Goal: Task Accomplishment & Management: Use online tool/utility

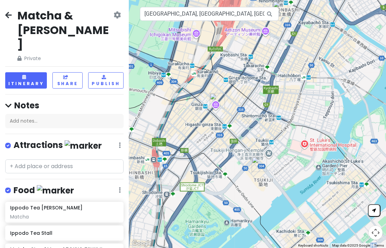
scroll to position [-1, 0]
click at [227, 14] on input "[GEOGRAPHIC_DATA], [GEOGRAPHIC_DATA], [GEOGRAPHIC_DATA], [GEOGRAPHIC_DATA], 4 C…" at bounding box center [209, 14] width 139 height 14
click at [149, 16] on input "[GEOGRAPHIC_DATA], [GEOGRAPHIC_DATA], [GEOGRAPHIC_DATA], [GEOGRAPHIC_DATA], 4 C…" at bounding box center [209, 14] width 139 height 14
click at [150, 15] on input "[GEOGRAPHIC_DATA], [GEOGRAPHIC_DATA], [GEOGRAPHIC_DATA], [GEOGRAPHIC_DATA], 4 C…" at bounding box center [209, 14] width 139 height 14
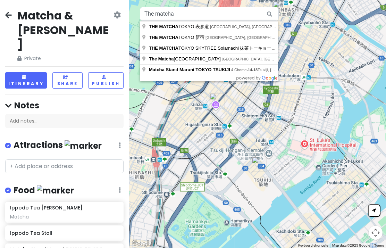
type input "[GEOGRAPHIC_DATA], [GEOGRAPHIC_DATA], [GEOGRAPHIC_DATA], [GEOGRAPHIC_DATA], 1 C…"
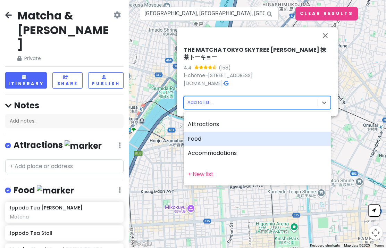
click at [251, 143] on div "Food" at bounding box center [257, 138] width 147 height 15
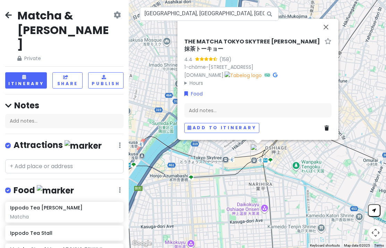
click at [329, 29] on button "Close" at bounding box center [325, 27] width 17 height 17
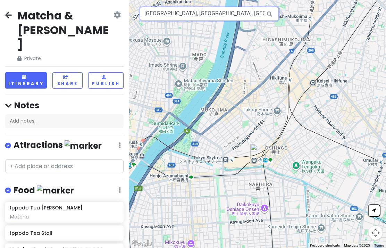
click at [239, 17] on input "[GEOGRAPHIC_DATA], [GEOGRAPHIC_DATA], [GEOGRAPHIC_DATA], [GEOGRAPHIC_DATA], 1 C…" at bounding box center [209, 14] width 139 height 14
click at [158, 18] on input "[GEOGRAPHIC_DATA], [GEOGRAPHIC_DATA], [GEOGRAPHIC_DATA], [GEOGRAPHIC_DATA], 1 C…" at bounding box center [209, 14] width 139 height 14
click at [158, 22] on div at bounding box center [257, 124] width 257 height 248
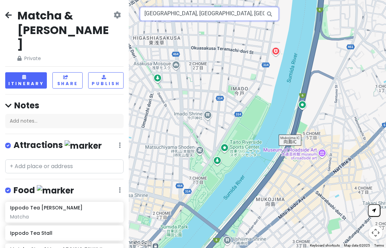
click at [155, 14] on input "[GEOGRAPHIC_DATA], [GEOGRAPHIC_DATA], [GEOGRAPHIC_DATA], [GEOGRAPHIC_DATA], 1 C…" at bounding box center [209, 14] width 139 height 14
click at [157, 11] on input "[GEOGRAPHIC_DATA], [GEOGRAPHIC_DATA], [GEOGRAPHIC_DATA], [GEOGRAPHIC_DATA], 1 C…" at bounding box center [209, 14] width 139 height 14
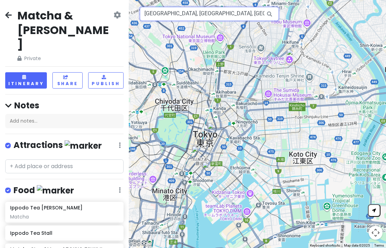
click at [154, 16] on input "[GEOGRAPHIC_DATA], [GEOGRAPHIC_DATA], [GEOGRAPHIC_DATA], [GEOGRAPHIC_DATA], 1 C…" at bounding box center [209, 14] width 139 height 14
click at [154, 15] on input "[GEOGRAPHIC_DATA], [GEOGRAPHIC_DATA], [GEOGRAPHIC_DATA], [GEOGRAPHIC_DATA], 1 C…" at bounding box center [209, 14] width 139 height 14
click at [154, 17] on input "[GEOGRAPHIC_DATA], [GEOGRAPHIC_DATA], [GEOGRAPHIC_DATA], [GEOGRAPHIC_DATA], 1 C…" at bounding box center [209, 14] width 139 height 14
click at [154, 21] on div at bounding box center [257, 124] width 257 height 248
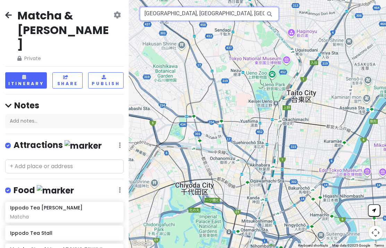
click at [153, 15] on input "[GEOGRAPHIC_DATA], [GEOGRAPHIC_DATA], [GEOGRAPHIC_DATA], [GEOGRAPHIC_DATA], 1 C…" at bounding box center [209, 14] width 139 height 14
click at [155, 13] on input "[GEOGRAPHIC_DATA], [GEOGRAPHIC_DATA], [GEOGRAPHIC_DATA], [GEOGRAPHIC_DATA], 1 C…" at bounding box center [209, 14] width 139 height 14
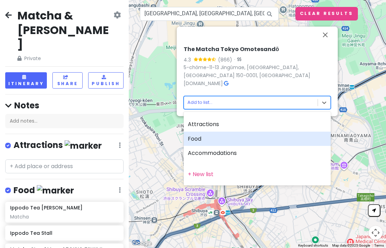
click at [223, 140] on div "Food" at bounding box center [257, 138] width 147 height 15
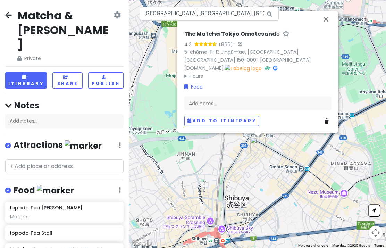
click at [331, 28] on button "Close" at bounding box center [325, 19] width 17 height 17
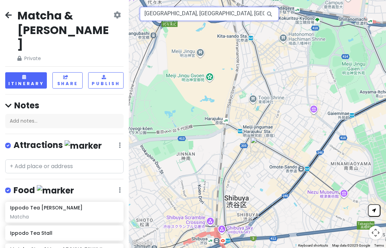
click at [231, 14] on input "[GEOGRAPHIC_DATA], [GEOGRAPHIC_DATA], [GEOGRAPHIC_DATA], Jingumae, 5 Chome−11−1…" at bounding box center [209, 14] width 139 height 14
click at [152, 16] on input "[GEOGRAPHIC_DATA], [GEOGRAPHIC_DATA], [GEOGRAPHIC_DATA], Jingumae, 5 Chome−11−1…" at bounding box center [209, 14] width 139 height 14
click at [153, 14] on input "[GEOGRAPHIC_DATA], [GEOGRAPHIC_DATA], [GEOGRAPHIC_DATA], Jingumae, 5 Chome−11−1…" at bounding box center [209, 14] width 139 height 14
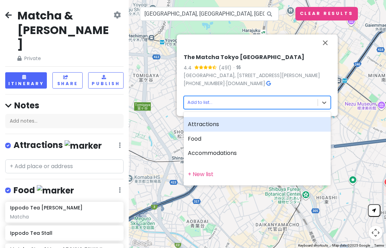
click at [225, 138] on div "Food" at bounding box center [257, 138] width 147 height 15
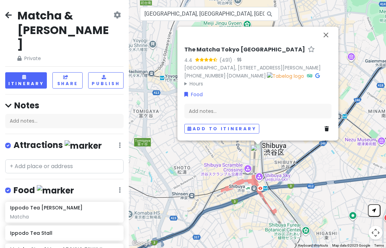
click at [326, 27] on button "Close" at bounding box center [325, 35] width 17 height 17
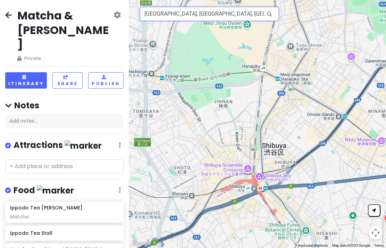
click at [245, 18] on input "[GEOGRAPHIC_DATA], [GEOGRAPHIC_DATA], [GEOGRAPHIC_DATA], Jingumae, 6 Chome−20−1…" at bounding box center [209, 14] width 139 height 14
click at [245, 16] on input "[GEOGRAPHIC_DATA], [GEOGRAPHIC_DATA], [GEOGRAPHIC_DATA], Jingumae, 6 Chome−20−1…" at bounding box center [209, 14] width 139 height 14
click at [156, 15] on input "[GEOGRAPHIC_DATA], [GEOGRAPHIC_DATA], [GEOGRAPHIC_DATA], Jingumae, 6 Chome−20−1…" at bounding box center [209, 14] width 139 height 14
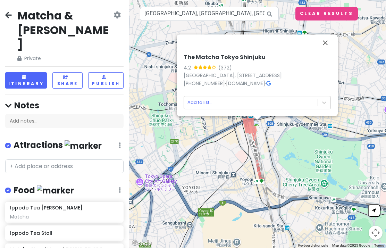
click at [284, 101] on body "Matcha & Hojicha Trip Private Change Dates Make a Copy Delete Trip Go Pro ⚡️ Gi…" at bounding box center [193, 124] width 386 height 248
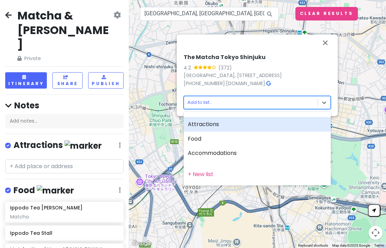
click at [223, 139] on div "Food" at bounding box center [257, 138] width 147 height 15
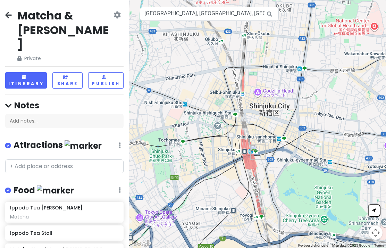
scroll to position [0, 0]
click at [247, 14] on input "[GEOGRAPHIC_DATA], [GEOGRAPHIC_DATA], [GEOGRAPHIC_DATA], [GEOGRAPHIC_DATA], 4 C…" at bounding box center [209, 14] width 139 height 14
click at [151, 17] on input "[GEOGRAPHIC_DATA], [GEOGRAPHIC_DATA], [GEOGRAPHIC_DATA], [GEOGRAPHIC_DATA], 4 C…" at bounding box center [209, 14] width 139 height 14
click at [151, 21] on div at bounding box center [257, 124] width 257 height 248
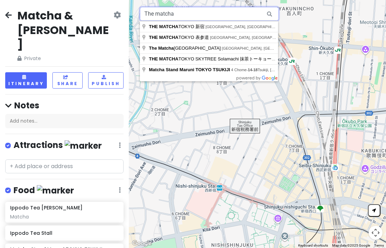
click at [238, 16] on input "The matcha" at bounding box center [209, 14] width 139 height 14
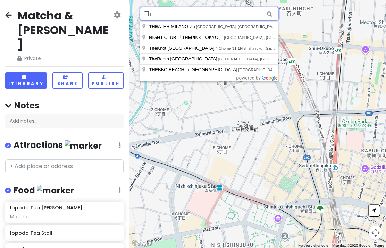
type input "T"
type input "M"
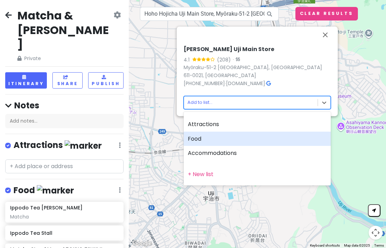
click at [238, 140] on div "Food" at bounding box center [257, 138] width 147 height 15
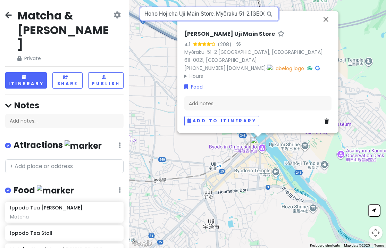
click at [154, 15] on input "Hoho Hojicha Uji Main Store, Myōraku-51-2 [GEOGRAPHIC_DATA], [GEOGRAPHIC_DATA],…" at bounding box center [209, 14] width 139 height 14
click at [154, 16] on input "Hoho Hojicha Uji Main Store, Myōraku-51-2 [GEOGRAPHIC_DATA], [GEOGRAPHIC_DATA],…" at bounding box center [209, 14] width 139 height 14
click at [156, 12] on input "Hoho Hojicha Uji Main Store, Myōraku-51-2 [GEOGRAPHIC_DATA], [GEOGRAPHIC_DATA],…" at bounding box center [209, 14] width 139 height 14
click at [154, 15] on input "Hoho Hojicha Uji Main Store, Myōraku-51-2 [GEOGRAPHIC_DATA], [GEOGRAPHIC_DATA],…" at bounding box center [209, 14] width 139 height 14
click at [207, 15] on input "Hoho Hojicha Uji Main Store, Myōraku-51-2 [GEOGRAPHIC_DATA], [GEOGRAPHIC_DATA],…" at bounding box center [209, 14] width 139 height 14
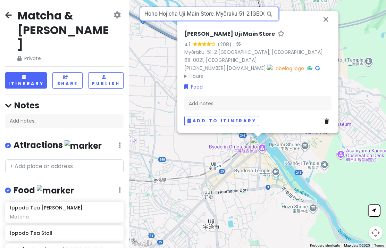
click at [185, 15] on input "Hoho Hojicha Uji Main Store, Myōraku-51-2 [GEOGRAPHIC_DATA], [GEOGRAPHIC_DATA],…" at bounding box center [209, 14] width 139 height 14
click at [185, 14] on input "Hoho Hojicha Uji Main Store, Myōraku-51-2 [GEOGRAPHIC_DATA], [GEOGRAPHIC_DATA],…" at bounding box center [209, 14] width 139 height 14
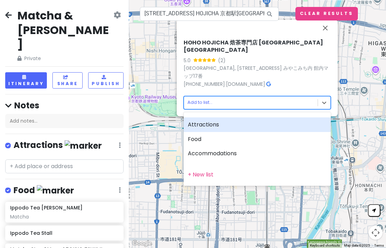
click at [241, 140] on div "Food" at bounding box center [257, 139] width 147 height 15
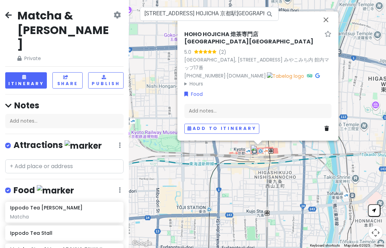
click at [323, 28] on button "Close" at bounding box center [325, 19] width 17 height 17
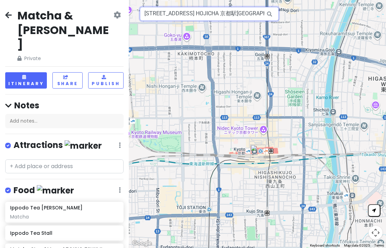
click at [222, 14] on input "[STREET_ADDRESS] HOJICHA 京都駅[GEOGRAPHIC_DATA]" at bounding box center [209, 14] width 139 height 14
click at [159, 13] on input "[STREET_ADDRESS] HOJICHA 京都駅[GEOGRAPHIC_DATA]" at bounding box center [209, 14] width 139 height 14
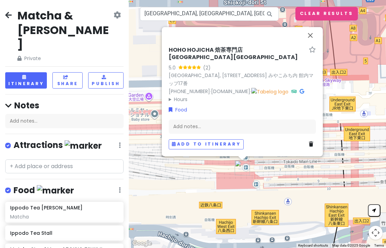
click at [267, 129] on div "Add notes..." at bounding box center [242, 126] width 147 height 15
click at [314, 44] on button "Close" at bounding box center [310, 35] width 17 height 17
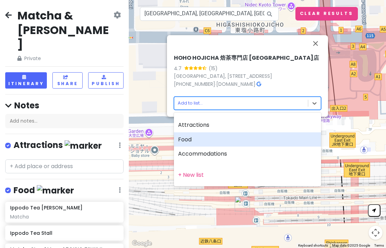
click at [224, 141] on div "Food" at bounding box center [247, 139] width 147 height 15
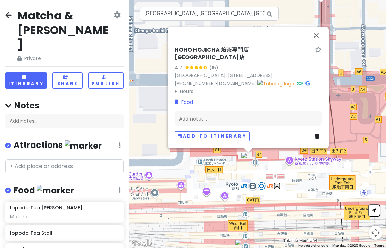
click at [318, 32] on button "Close" at bounding box center [316, 35] width 17 height 17
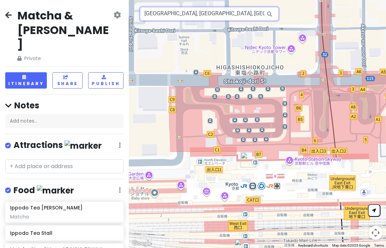
click at [230, 12] on input "[GEOGRAPHIC_DATA], [GEOGRAPHIC_DATA], [GEOGRAPHIC_DATA], Higashishiokōjichō, 90…" at bounding box center [209, 14] width 139 height 14
click at [155, 13] on input "[GEOGRAPHIC_DATA], [GEOGRAPHIC_DATA], [GEOGRAPHIC_DATA], Higashishiokōjichō, 90…" at bounding box center [209, 14] width 139 height 14
click at [153, 14] on input "[GEOGRAPHIC_DATA], [GEOGRAPHIC_DATA], [GEOGRAPHIC_DATA], Higashishiokōjichō, 90…" at bounding box center [209, 14] width 139 height 14
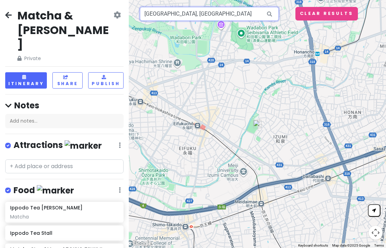
click at [237, 14] on input "[GEOGRAPHIC_DATA], [GEOGRAPHIC_DATA]" at bounding box center [209, 14] width 139 height 14
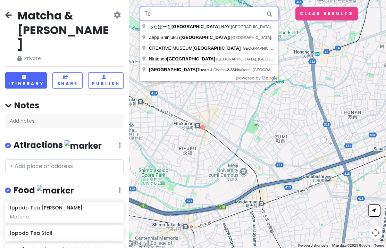
type input "T"
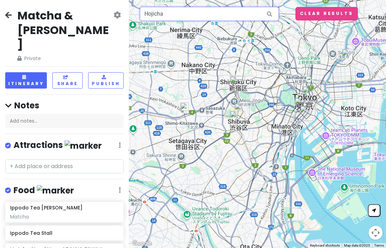
click at [254, 17] on input "Hojicha" at bounding box center [209, 14] width 139 height 14
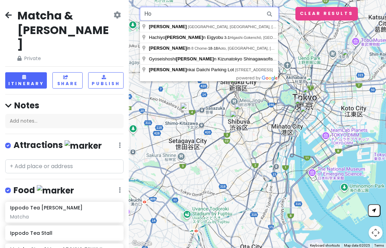
type input "H"
